Goal: Information Seeking & Learning: Learn about a topic

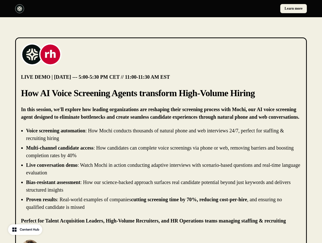
click at [161, 9] on div "Learn more" at bounding box center [161, 8] width 322 height 17
click at [87, 9] on div at bounding box center [87, 8] width 144 height 9
click at [235, 9] on div "Learn more" at bounding box center [235, 8] width 144 height 9
click at [32, 54] on img at bounding box center [32, 54] width 20 height 20
click at [50, 54] on img at bounding box center [50, 54] width 20 height 20
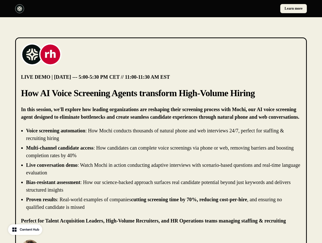
click at [161, 169] on li "Live conversation demo : Watch Mochi in action conducting adaptive interviews w…" at bounding box center [163, 168] width 275 height 15
click at [65, 242] on p "[PERSON_NAME]" at bounding box center [73, 246] width 60 height 6
